Goal: Task Accomplishment & Management: Use online tool/utility

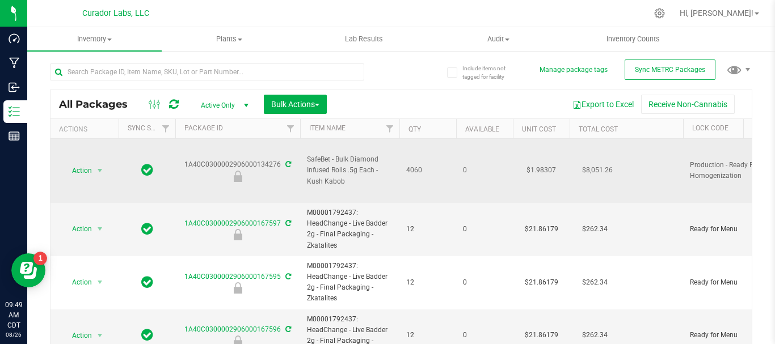
drag, startPoint x: 335, startPoint y: 170, endPoint x: 186, endPoint y: 158, distance: 150.2
copy tr "1A40C0300002906000134276 SafeBet - Bulk Diamond Infused Rolls .5g Each - Kush K…"
click at [77, 168] on span "Action" at bounding box center [77, 171] width 31 height 16
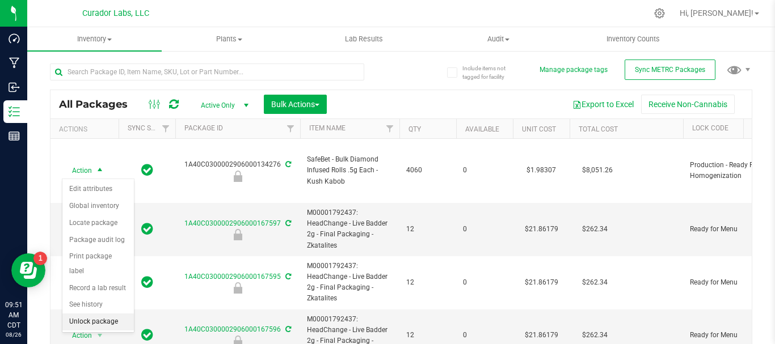
click at [94, 314] on li "Unlock package" at bounding box center [97, 322] width 71 height 17
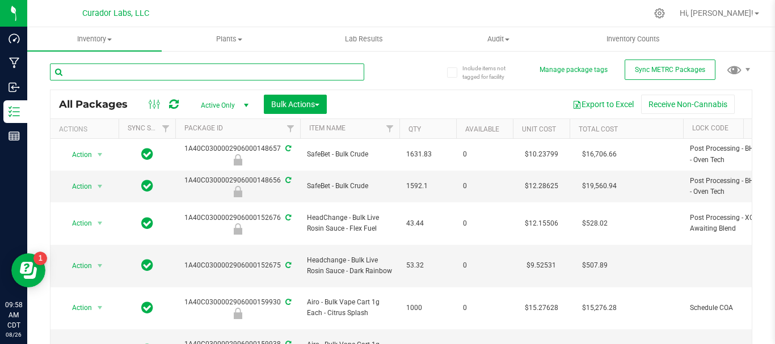
click at [194, 68] on input "text" at bounding box center [207, 72] width 314 height 17
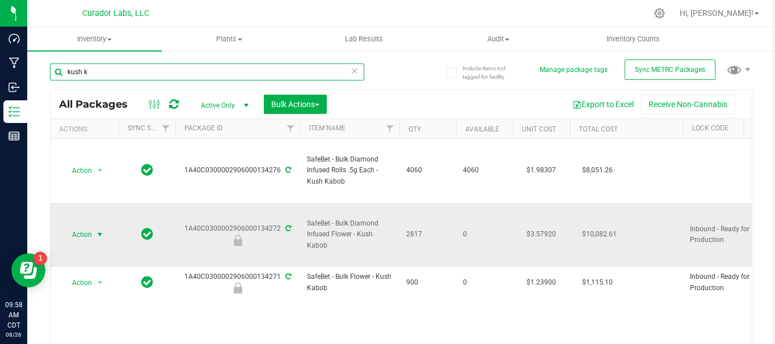
type input "kush k"
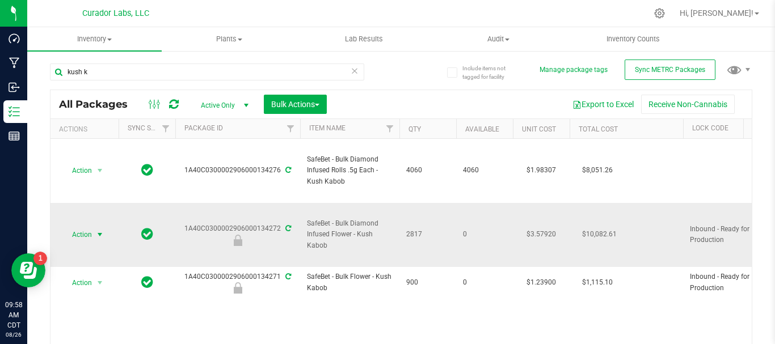
click at [83, 234] on span "Action" at bounding box center [77, 235] width 31 height 16
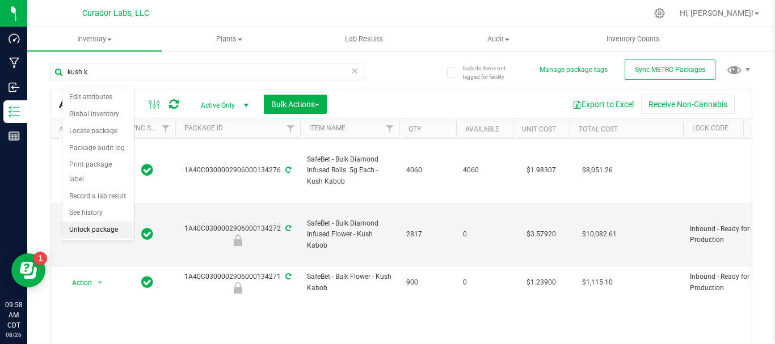
click at [95, 222] on li "Unlock package" at bounding box center [97, 230] width 71 height 17
